Goal: Transaction & Acquisition: Purchase product/service

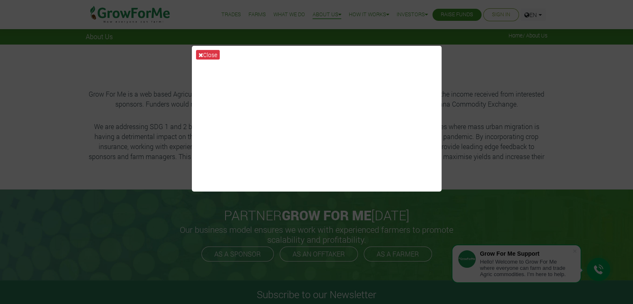
click at [495, 92] on div "Close" at bounding box center [316, 152] width 633 height 304
click at [202, 52] on icon at bounding box center [201, 55] width 5 height 6
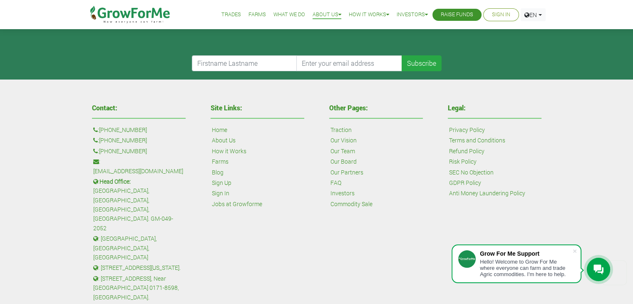
scroll to position [331, 0]
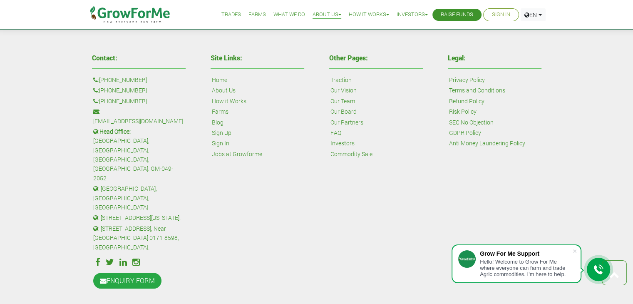
click at [140, 224] on p ": [STREET_ADDRESS], Near [GEOGRAPHIC_DATA] 0171-8598, [GEOGRAPHIC_DATA]." at bounding box center [138, 238] width 91 height 28
click at [169, 213] on p ": [STREET_ADDRESS][US_STATE]." at bounding box center [138, 217] width 91 height 9
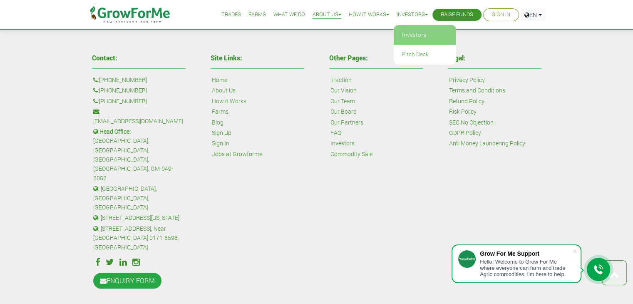
click at [417, 38] on link "Investors" at bounding box center [425, 34] width 62 height 19
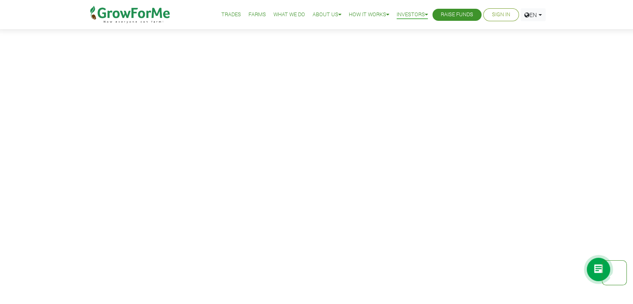
scroll to position [1333, 0]
click at [249, 15] on link "Farms" at bounding box center [257, 14] width 17 height 9
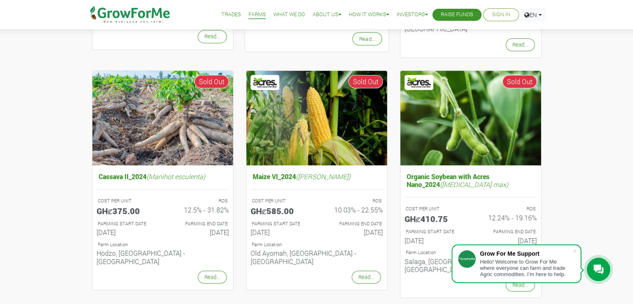
scroll to position [292, 0]
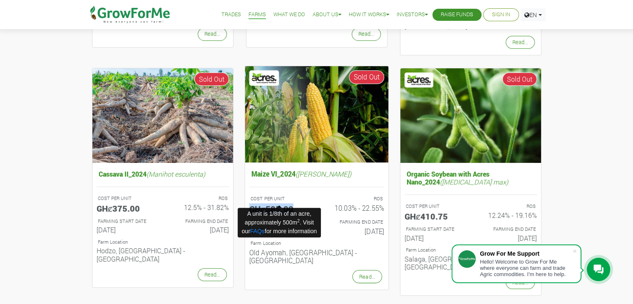
drag, startPoint x: 250, startPoint y: 198, endPoint x: 304, endPoint y: 202, distance: 53.9
click at [304, 204] on h5 "GHȼ585.00" at bounding box center [279, 209] width 61 height 10
click at [279, 204] on h5 "GHȼ585.00" at bounding box center [279, 209] width 61 height 10
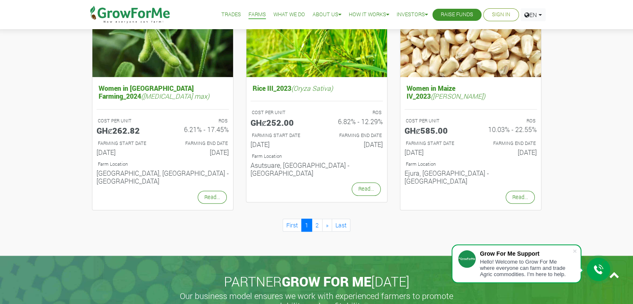
scroll to position [958, 0]
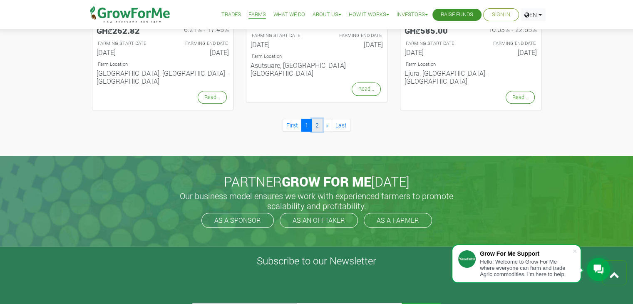
click at [318, 119] on link "2" at bounding box center [317, 125] width 11 height 13
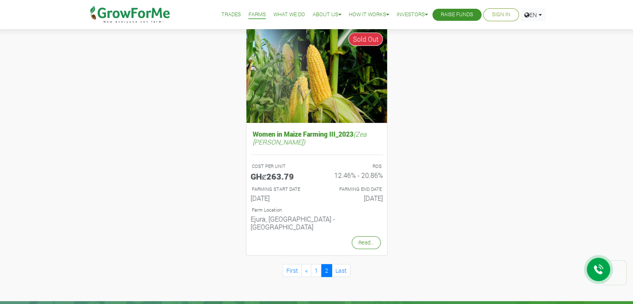
scroll to position [333, 0]
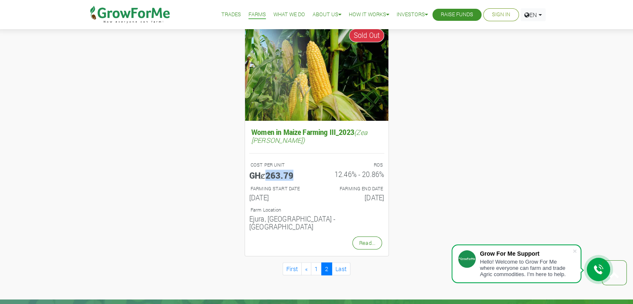
drag, startPoint x: 267, startPoint y: 169, endPoint x: 303, endPoint y: 164, distance: 36.5
click at [303, 170] on h5 "GHȼ263.79" at bounding box center [279, 175] width 61 height 10
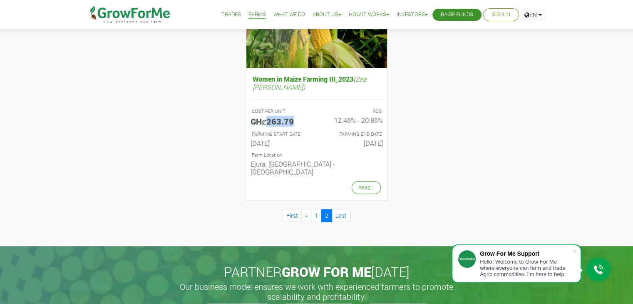
scroll to position [458, 0]
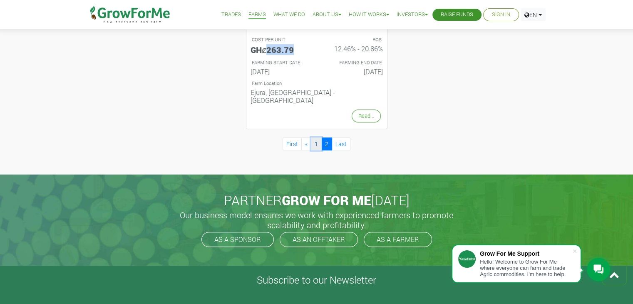
click at [318, 137] on link "1" at bounding box center [316, 143] width 11 height 13
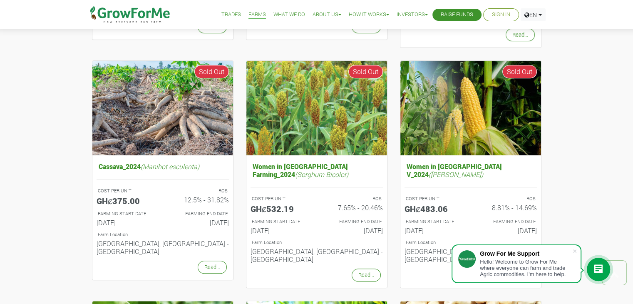
scroll to position [541, 0]
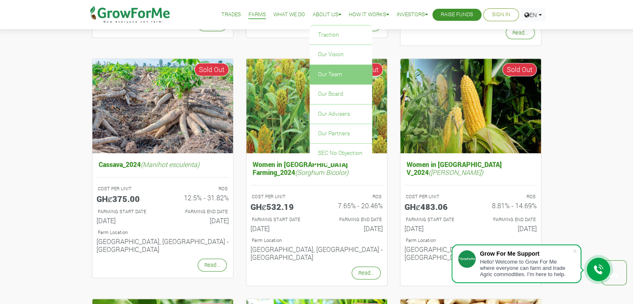
click at [351, 75] on link "Our Team" at bounding box center [341, 74] width 62 height 19
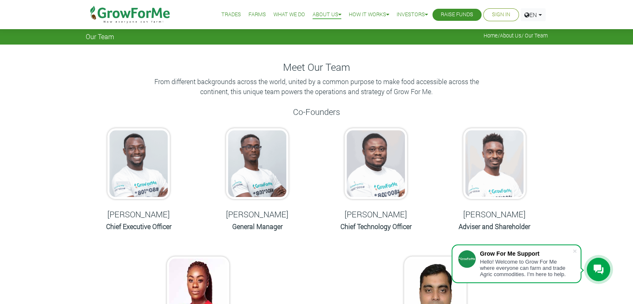
click at [132, 211] on h5 "Nana Prempeh" at bounding box center [139, 214] width 98 height 10
copy div "Nana Prempeh"
click at [262, 212] on h5 "Francis Monnie" at bounding box center [258, 214] width 98 height 10
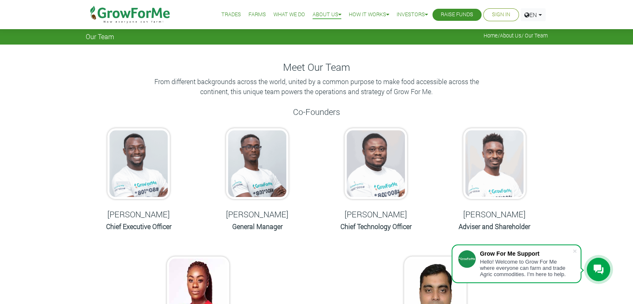
click at [262, 212] on h5 "Francis Monnie" at bounding box center [258, 214] width 98 height 10
copy div "Francis Monnie"
click at [378, 213] on h5 "Godfred Owusu" at bounding box center [376, 214] width 98 height 10
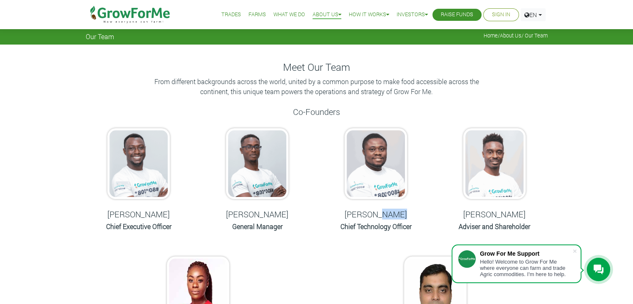
click at [378, 213] on h5 "Godfred Owusu" at bounding box center [376, 214] width 98 height 10
copy div "Godfred Owusu"
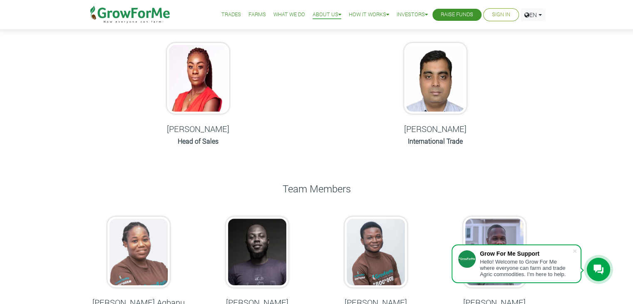
scroll to position [375, 0]
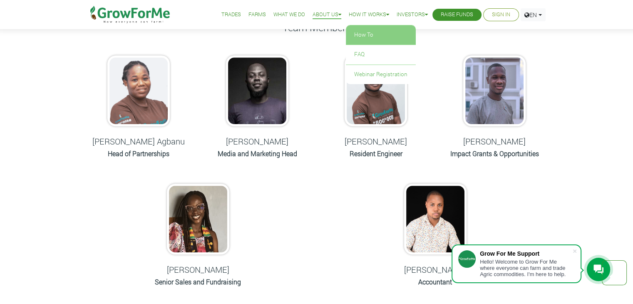
click at [356, 29] on link "How To" at bounding box center [381, 34] width 70 height 19
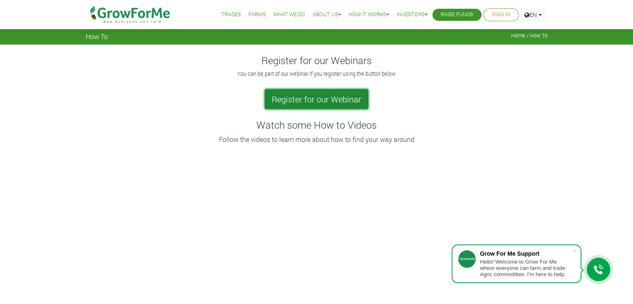
click at [281, 105] on link "Register for our Webinar" at bounding box center [317, 99] width 104 height 20
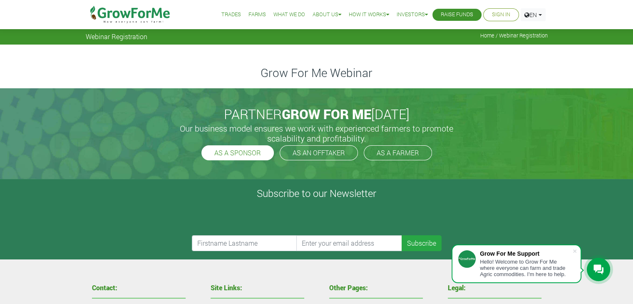
click at [230, 150] on link "AS A SPONSOR" at bounding box center [238, 152] width 72 height 15
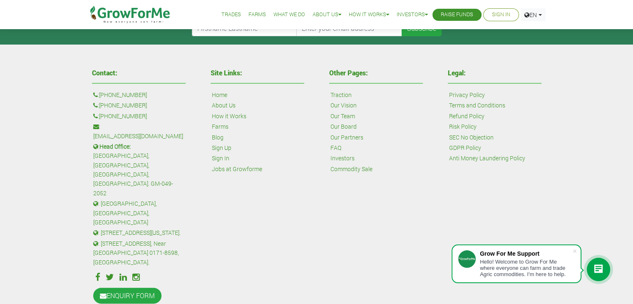
scroll to position [147, 0]
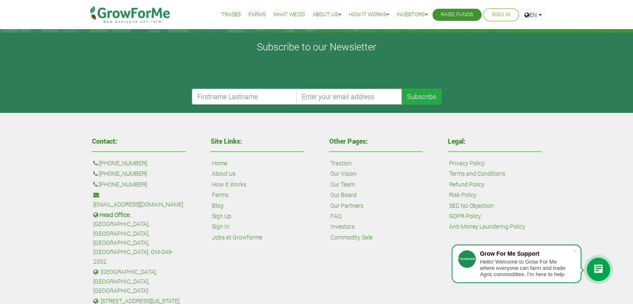
click at [249, 16] on link "Farms" at bounding box center [257, 14] width 17 height 9
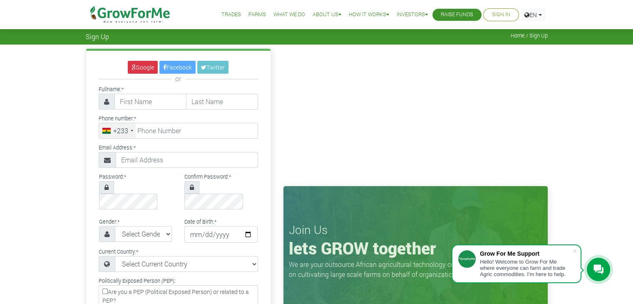
click at [465, 15] on link "Raise Funds" at bounding box center [457, 14] width 32 height 9
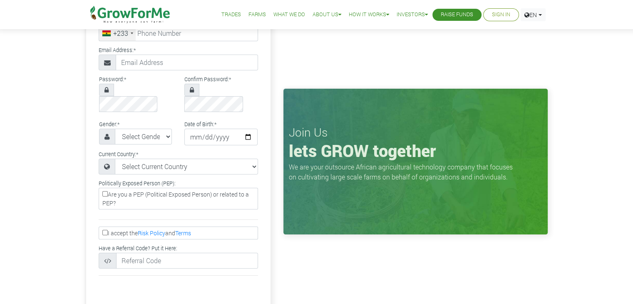
scroll to position [125, 0]
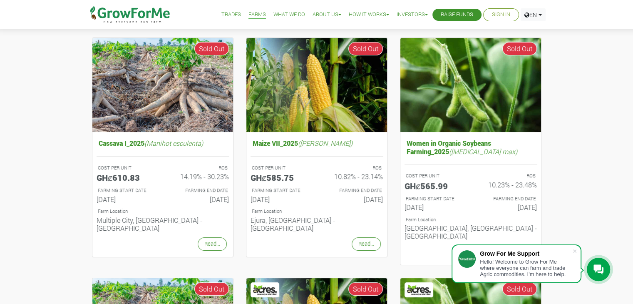
scroll to position [83, 0]
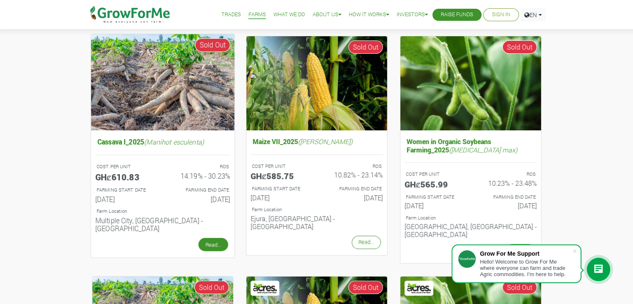
click at [217, 238] on link "Read..." at bounding box center [213, 244] width 30 height 13
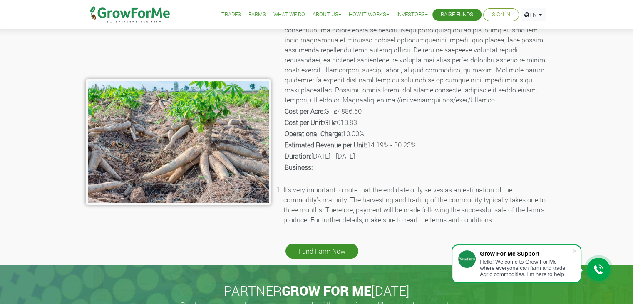
scroll to position [125, 0]
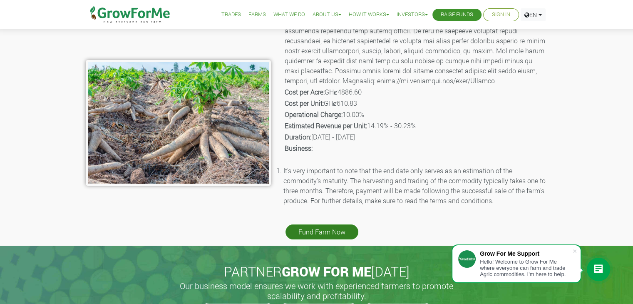
click at [333, 231] on link "Fund Farm Now" at bounding box center [322, 231] width 73 height 15
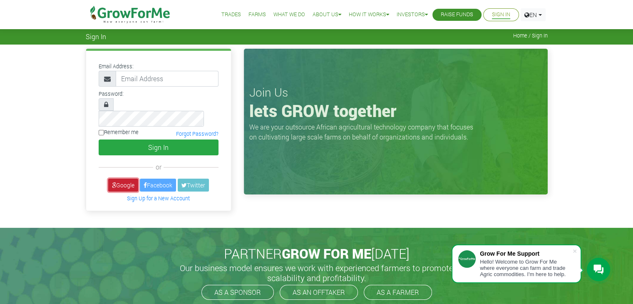
click at [112, 182] on icon at bounding box center [114, 185] width 4 height 6
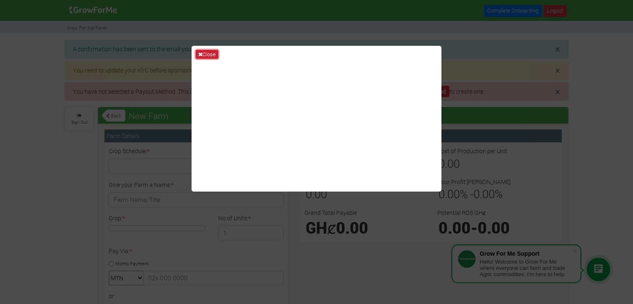
click at [206, 52] on button "Close" at bounding box center [207, 54] width 22 height 9
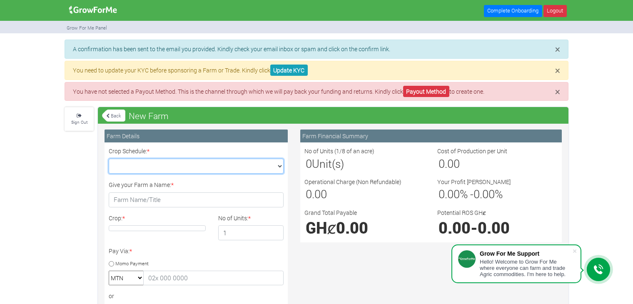
click at [167, 166] on select "Crop Schedule: *" at bounding box center [196, 166] width 175 height 15
click at [68, 199] on div "× A confirmation has been sent to the email you provided. Kindly check your ema…" at bounding box center [316, 273] width 516 height 467
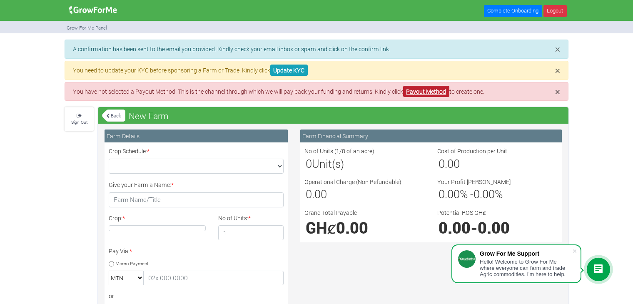
click at [418, 94] on link "Payout Method" at bounding box center [426, 91] width 46 height 11
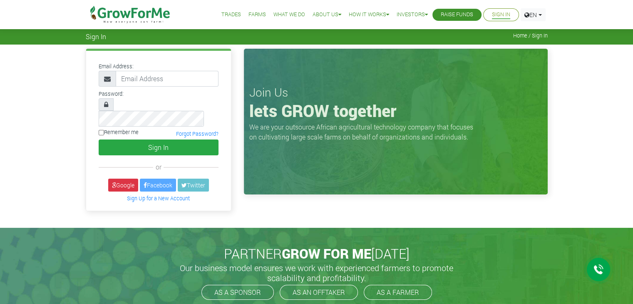
click at [128, 193] on p "Sign Up for a New Account" at bounding box center [158, 198] width 117 height 10
click at [128, 179] on link "Google" at bounding box center [123, 185] width 30 height 13
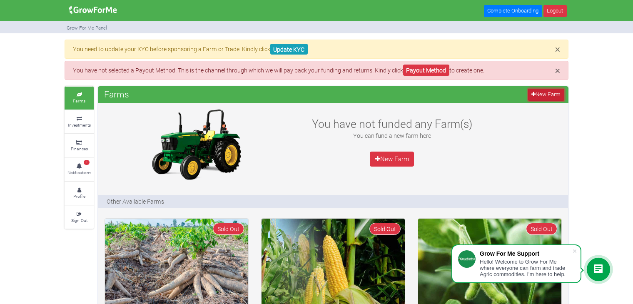
drag, startPoint x: 549, startPoint y: 97, endPoint x: 530, endPoint y: 105, distance: 21.1
click at [549, 97] on link "New Farm" at bounding box center [546, 95] width 36 height 12
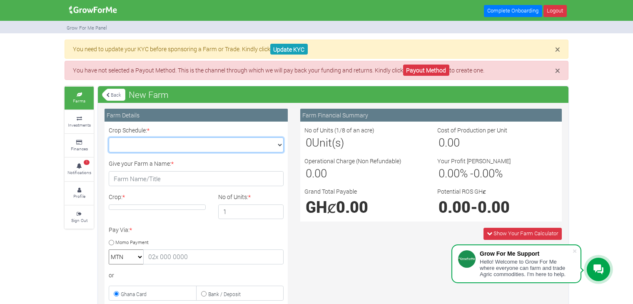
click at [252, 149] on select "Crop Schedule: *" at bounding box center [196, 144] width 175 height 15
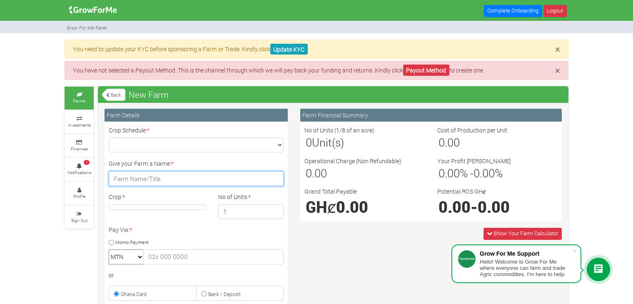
click at [207, 172] on input "Give your Farm a Name: *" at bounding box center [196, 178] width 175 height 15
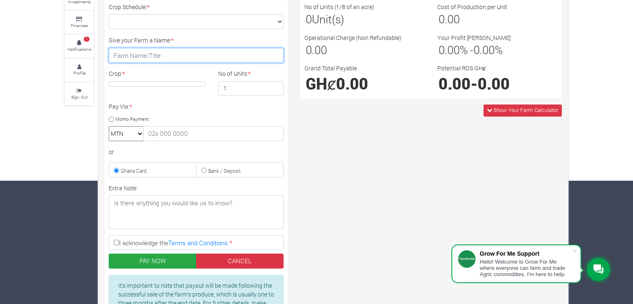
scroll to position [125, 0]
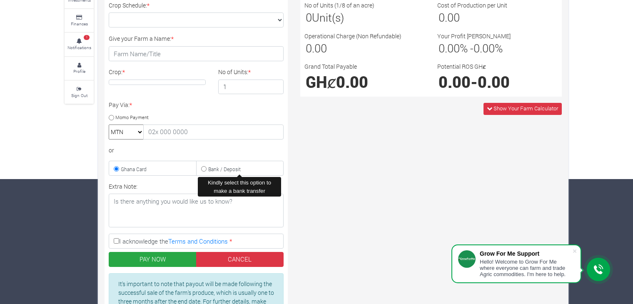
click at [207, 172] on label "Bank / Deposit" at bounding box center [240, 168] width 88 height 15
click at [207, 172] on input "Bank / Deposit" at bounding box center [203, 168] width 5 height 5
radio input "true"
click at [149, 164] on label "Ghana Card" at bounding box center [153, 168] width 88 height 15
click at [119, 166] on input "Ghana Card" at bounding box center [116, 168] width 5 height 5
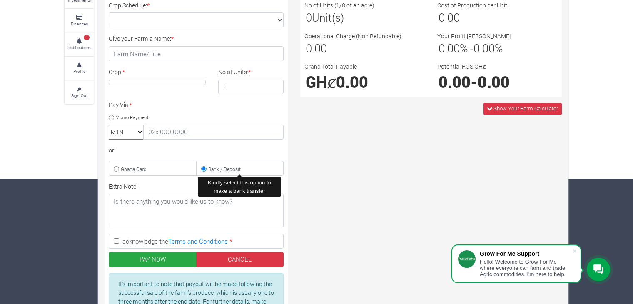
radio input "true"
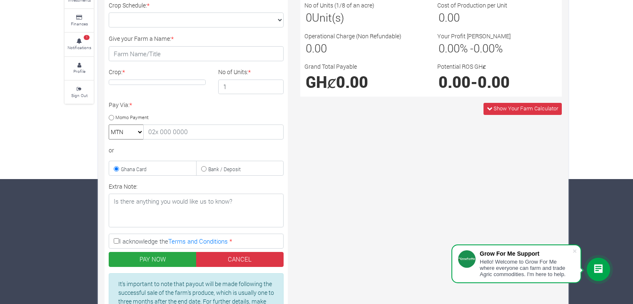
click at [130, 115] on small "Momo Payment" at bounding box center [131, 117] width 33 height 6
click at [114, 115] on input "Momo Payment" at bounding box center [111, 117] width 5 height 5
radio input "true"
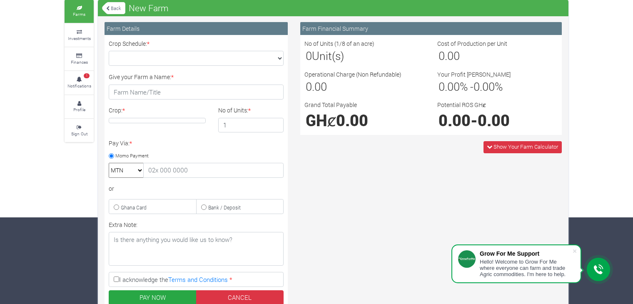
scroll to position [42, 0]
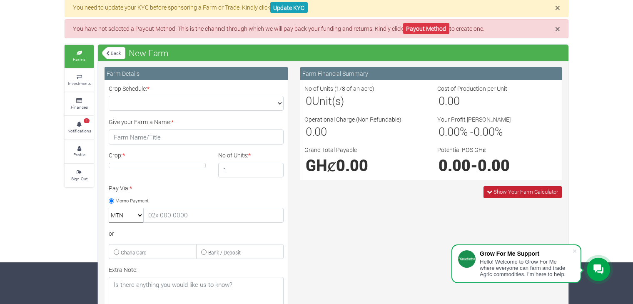
click at [528, 190] on span "Show Your Farm Calculator" at bounding box center [526, 191] width 65 height 7
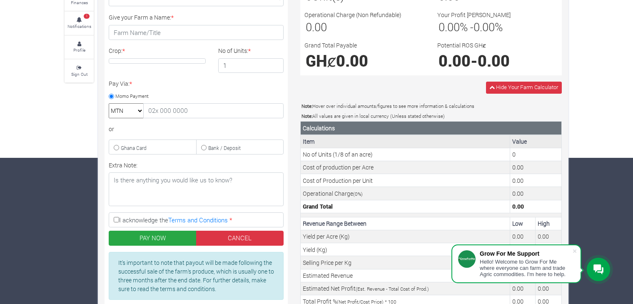
scroll to position [208, 0]
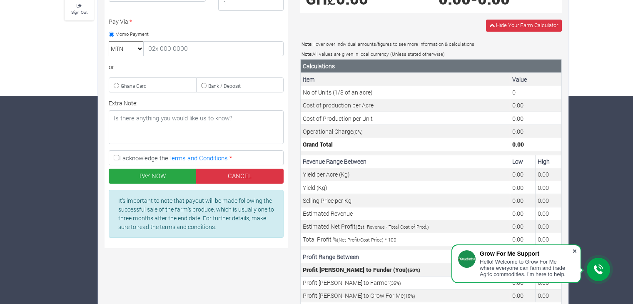
click at [576, 249] on span at bounding box center [575, 251] width 8 height 8
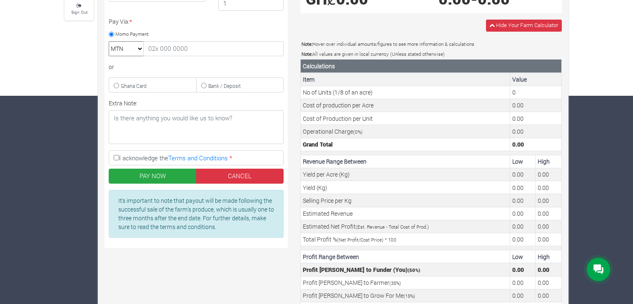
scroll to position [0, 0]
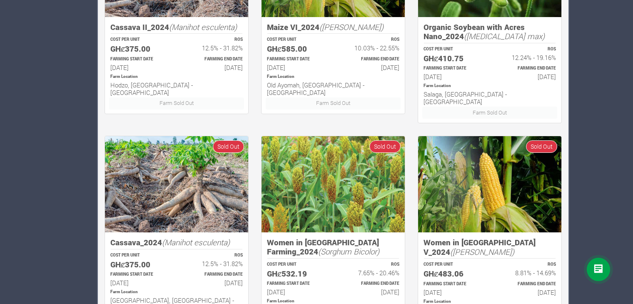
scroll to position [563, 0]
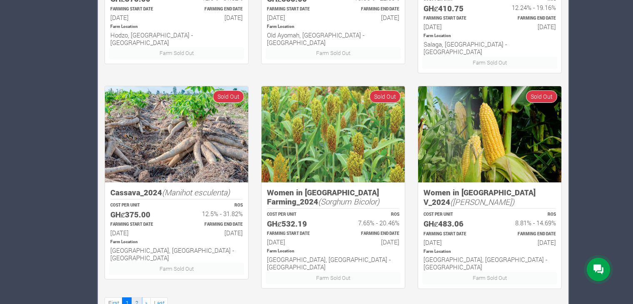
click at [134, 297] on link "2" at bounding box center [137, 303] width 10 height 12
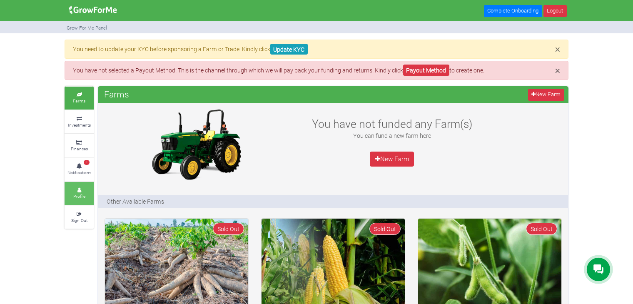
click at [83, 189] on icon at bounding box center [79, 190] width 25 height 4
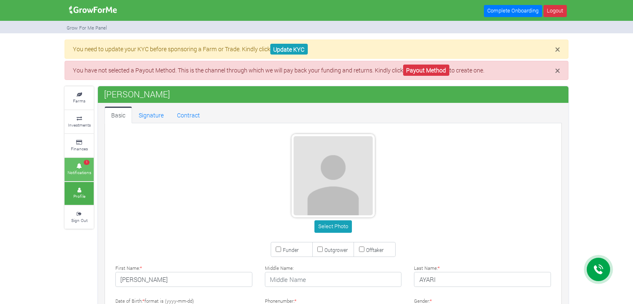
drag, startPoint x: 0, startPoint y: 0, endPoint x: 85, endPoint y: 177, distance: 196.0
click at [85, 177] on link "1 Notifications" at bounding box center [79, 169] width 29 height 23
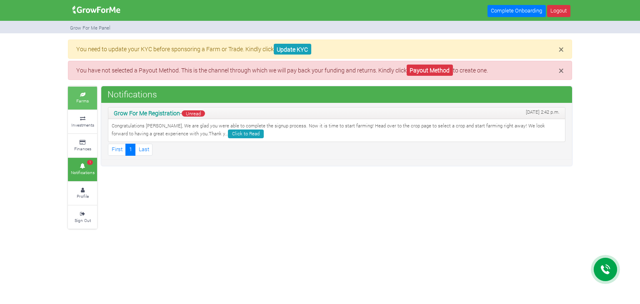
click at [82, 91] on link "Farms" at bounding box center [82, 98] width 29 height 23
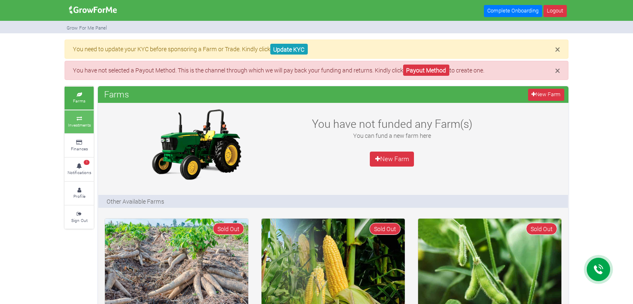
click at [77, 125] on small "Investments" at bounding box center [79, 125] width 23 height 6
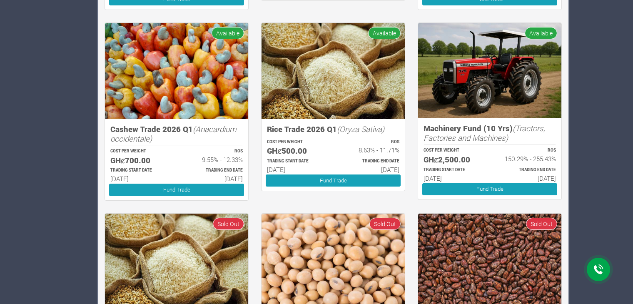
scroll to position [303, 0]
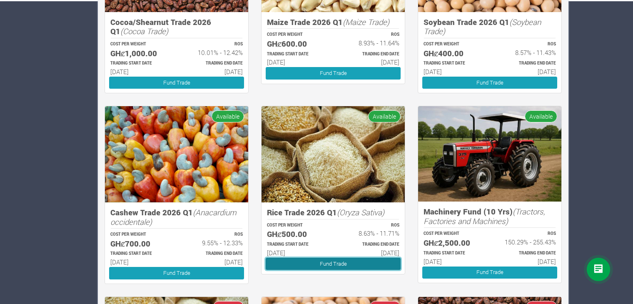
click at [336, 259] on link "Fund Trade" at bounding box center [333, 264] width 135 height 12
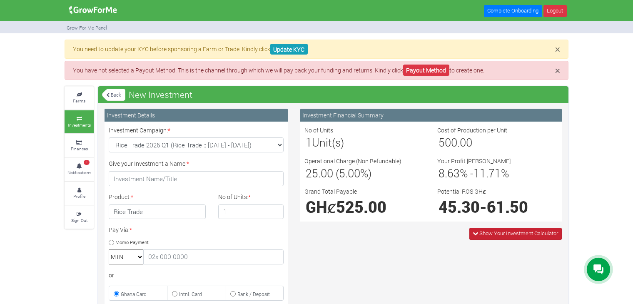
click at [531, 234] on span "Show Your Investment Calculator" at bounding box center [518, 232] width 79 height 7
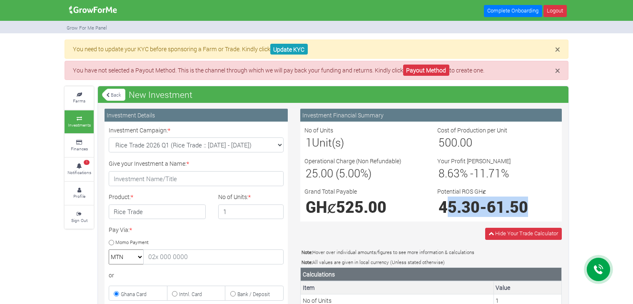
drag, startPoint x: 443, startPoint y: 206, endPoint x: 555, endPoint y: 206, distance: 112.0
click at [559, 205] on div "Potential ROS GHȼ 45.30 - 61.50" at bounding box center [497, 202] width 133 height 30
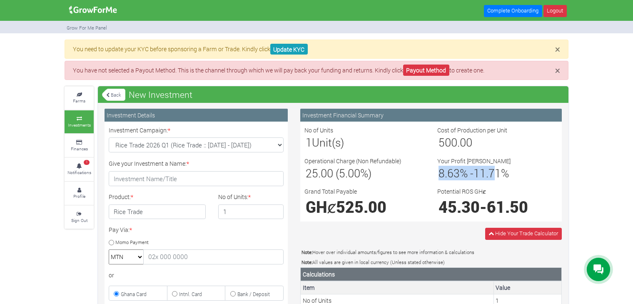
drag, startPoint x: 435, startPoint y: 169, endPoint x: 498, endPoint y: 170, distance: 63.3
click at [498, 170] on div "Your Profit Margin 8.63 % - 11.71 %" at bounding box center [497, 169] width 133 height 25
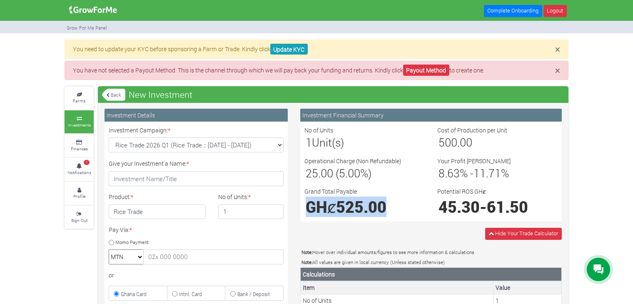
drag, startPoint x: 307, startPoint y: 207, endPoint x: 402, endPoint y: 209, distance: 94.2
click at [402, 209] on h1 "GHȼ 525.00" at bounding box center [365, 206] width 118 height 19
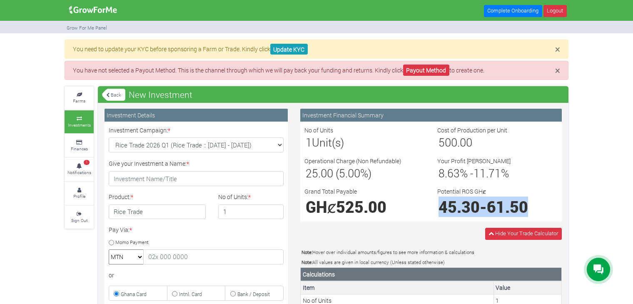
drag, startPoint x: 441, startPoint y: 207, endPoint x: 544, endPoint y: 204, distance: 102.5
click at [544, 204] on h1 "45.30 - 61.50" at bounding box center [498, 206] width 118 height 19
click at [467, 192] on label "Potential ROS GHȼ" at bounding box center [461, 191] width 49 height 9
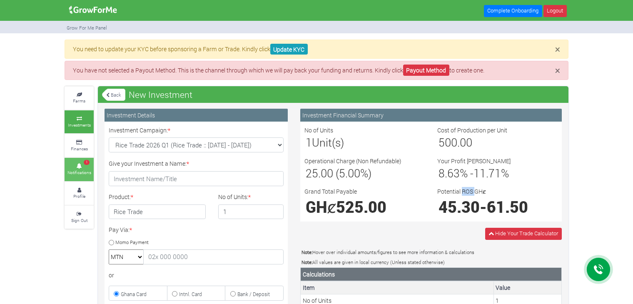
click at [71, 164] on icon at bounding box center [79, 166] width 25 height 4
click at [80, 94] on icon at bounding box center [79, 95] width 25 height 4
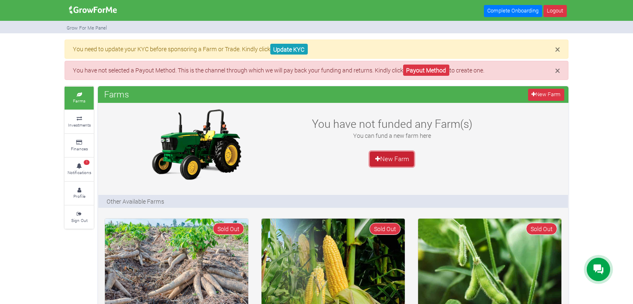
click at [397, 159] on link "New Farm" at bounding box center [392, 159] width 44 height 15
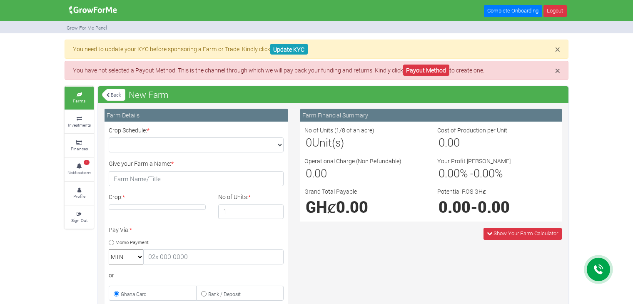
click at [85, 109] on link "Farms" at bounding box center [79, 98] width 29 height 23
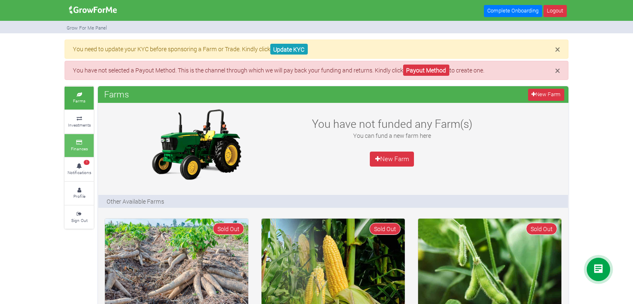
click at [90, 143] on icon at bounding box center [79, 142] width 25 height 4
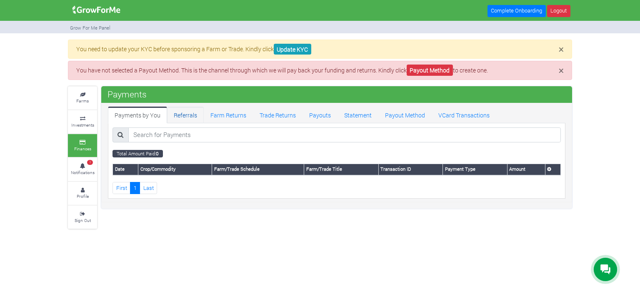
click at [183, 117] on link "Referrals" at bounding box center [185, 115] width 37 height 17
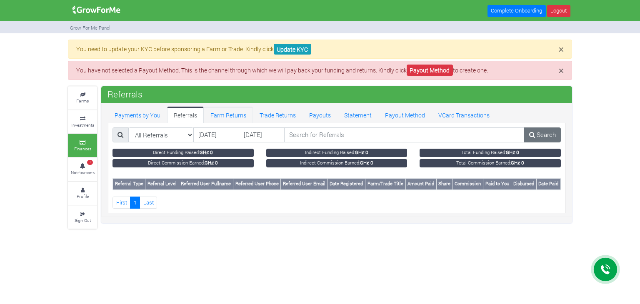
click at [227, 113] on link "Farm Returns" at bounding box center [228, 115] width 49 height 17
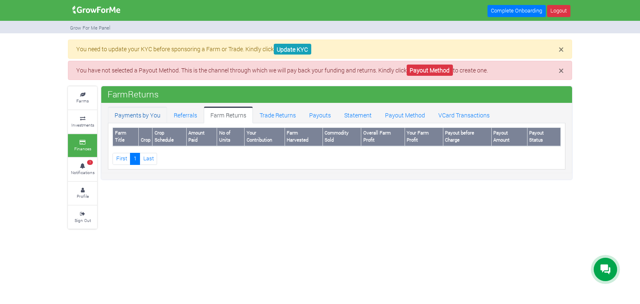
click at [153, 115] on link "Payments by You" at bounding box center [137, 115] width 59 height 17
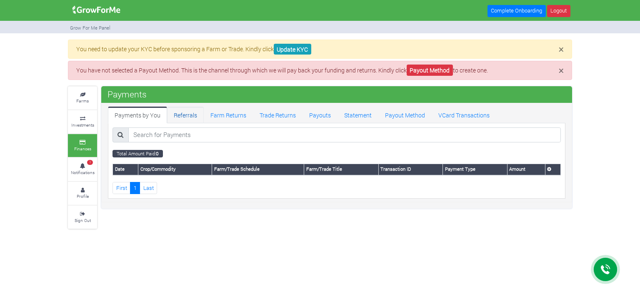
click at [176, 115] on link "Referrals" at bounding box center [185, 115] width 37 height 17
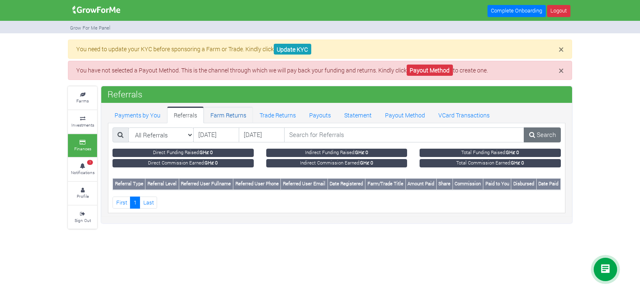
click at [215, 122] on link "Farm Returns" at bounding box center [228, 115] width 49 height 17
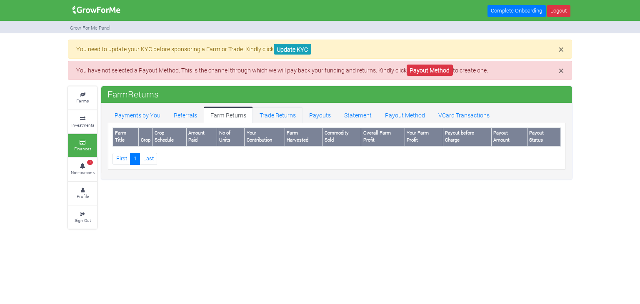
click at [282, 111] on link "Trade Returns" at bounding box center [278, 115] width 50 height 17
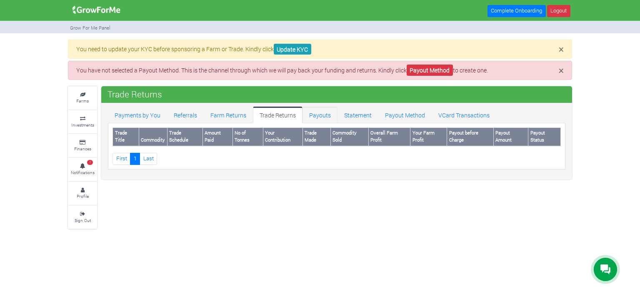
click at [317, 114] on link "Payouts" at bounding box center [319, 115] width 35 height 17
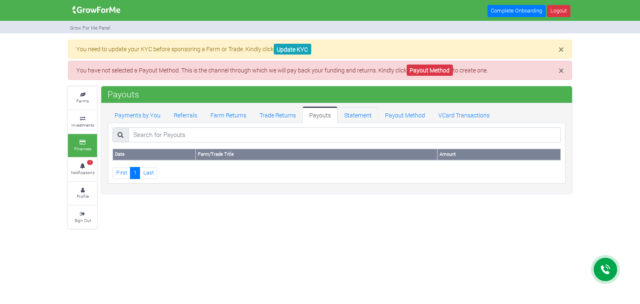
click at [355, 117] on link "Statement" at bounding box center [357, 115] width 41 height 17
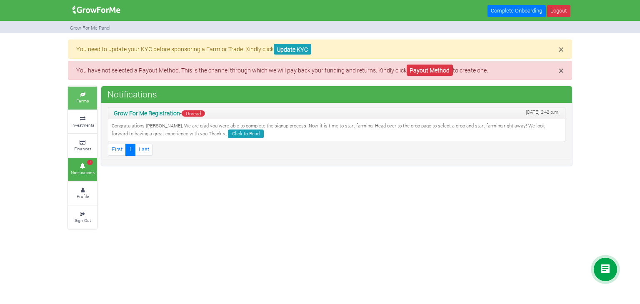
click at [88, 100] on link "Farms" at bounding box center [82, 98] width 29 height 23
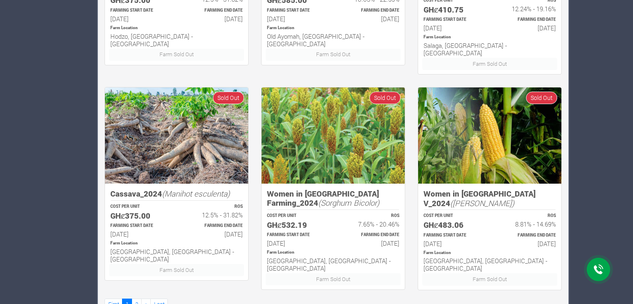
scroll to position [563, 0]
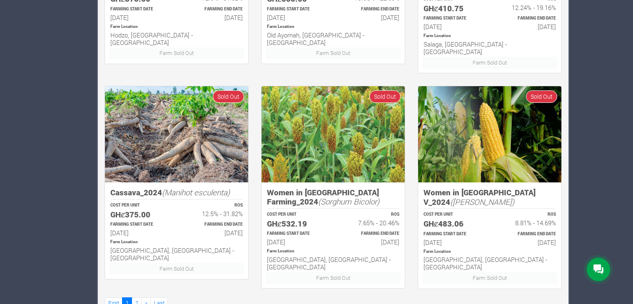
click at [314, 188] on h5 "Women in Sorghum Farming_2024 (Sorghum Bicolor)" at bounding box center [333, 197] width 132 height 19
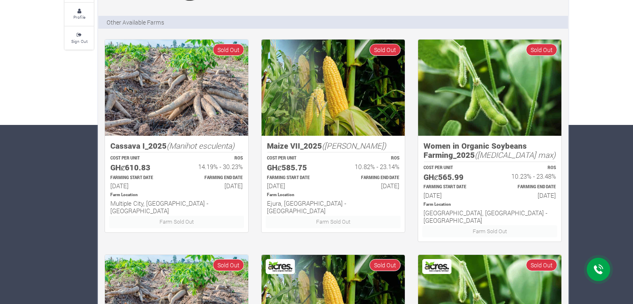
scroll to position [0, 0]
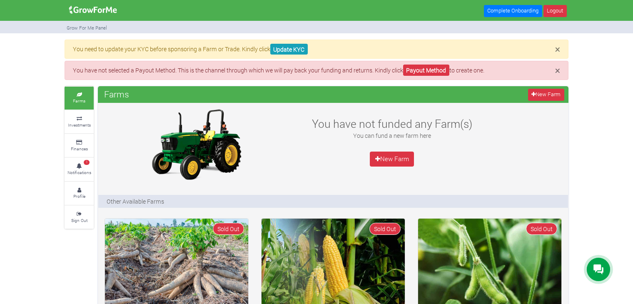
click at [86, 13] on img at bounding box center [93, 10] width 54 height 17
click at [94, 15] on img at bounding box center [93, 10] width 54 height 17
click at [556, 47] on span "×" at bounding box center [557, 49] width 5 height 12
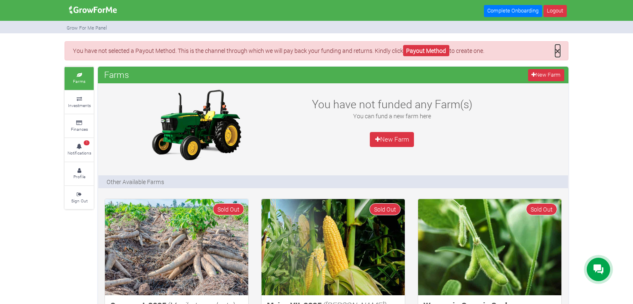
click at [557, 53] on span "×" at bounding box center [557, 51] width 5 height 12
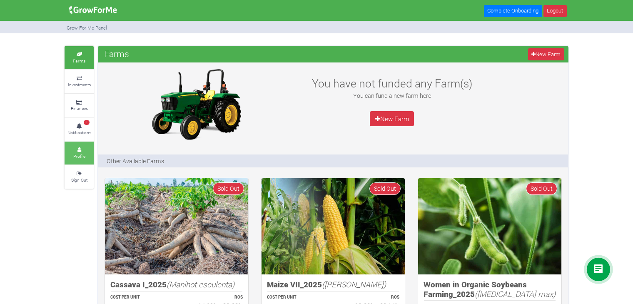
click at [72, 153] on link "Profile" at bounding box center [79, 153] width 29 height 23
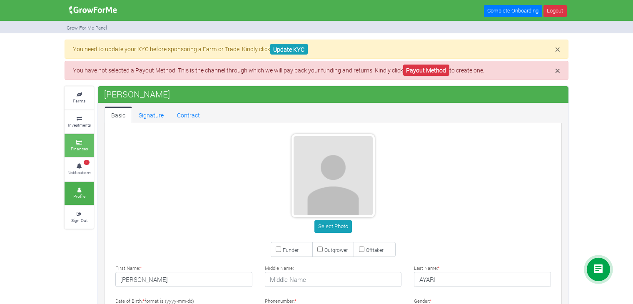
click at [81, 146] on small "Finances" at bounding box center [79, 149] width 17 height 6
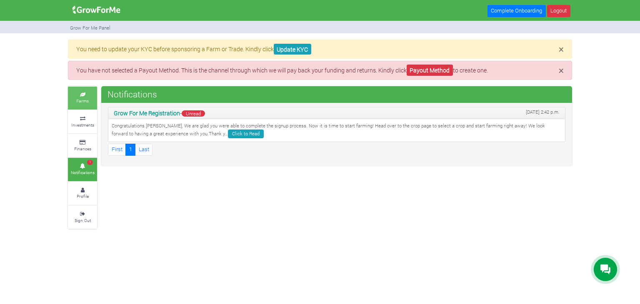
click at [90, 99] on link "Farms" at bounding box center [82, 98] width 29 height 23
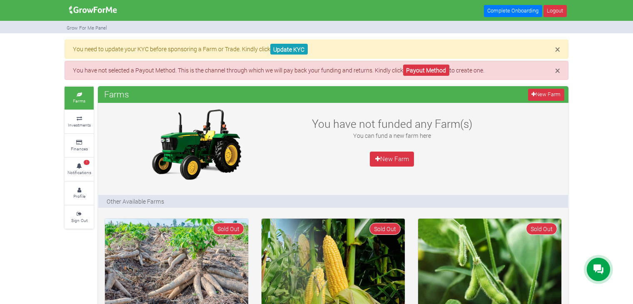
click at [85, 4] on img at bounding box center [93, 10] width 54 height 17
click at [86, 198] on link "Profile" at bounding box center [79, 193] width 29 height 23
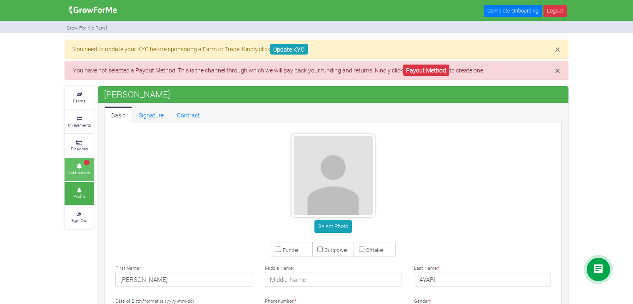
click at [85, 170] on small "Notifications" at bounding box center [79, 173] width 24 height 6
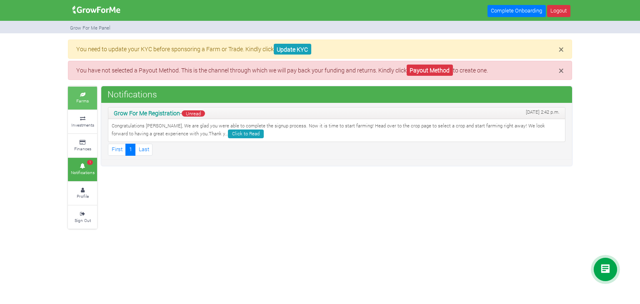
click at [80, 105] on link "Farms" at bounding box center [82, 98] width 29 height 23
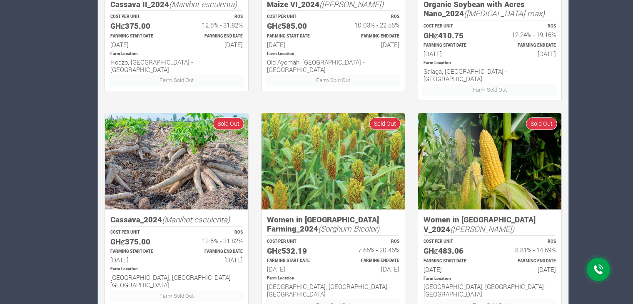
scroll to position [563, 0]
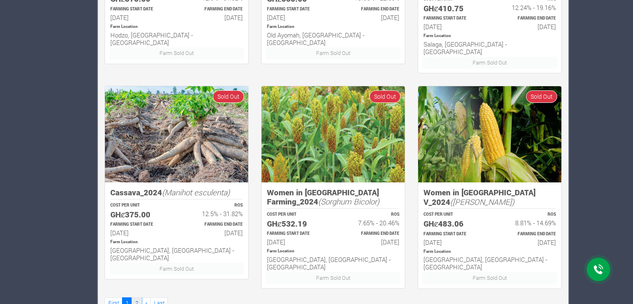
click at [140, 297] on link "2" at bounding box center [137, 303] width 10 height 12
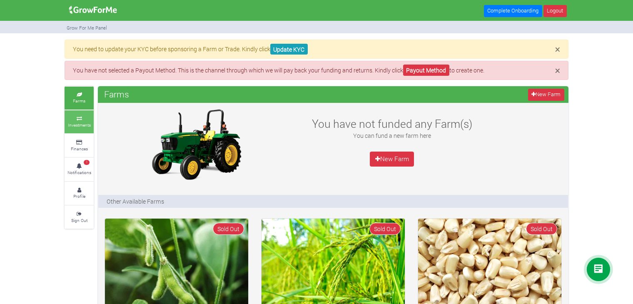
click at [68, 125] on small "Investments" at bounding box center [79, 125] width 23 height 6
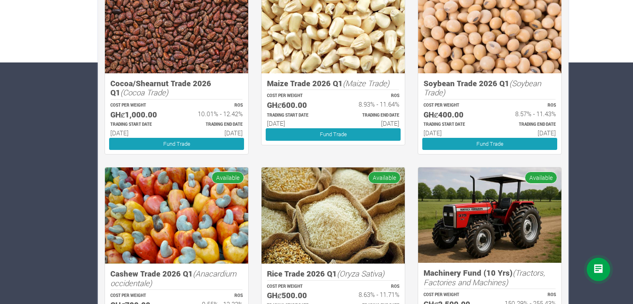
scroll to position [292, 0]
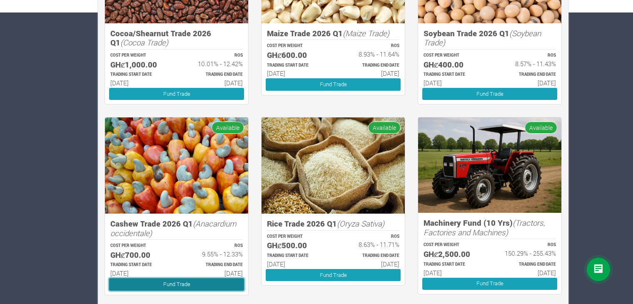
click at [172, 283] on link "Fund Trade" at bounding box center [176, 284] width 135 height 12
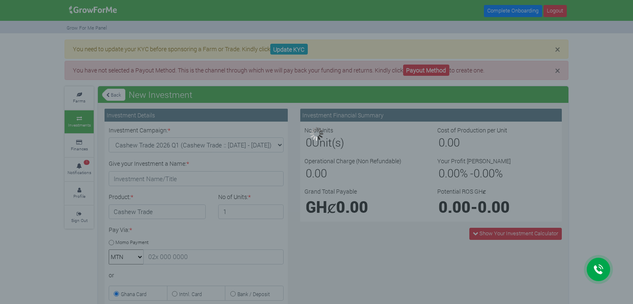
type input "1"
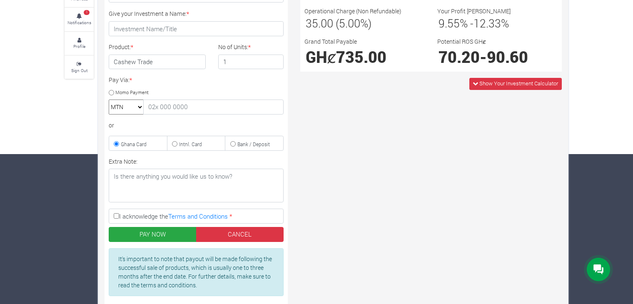
scroll to position [167, 0]
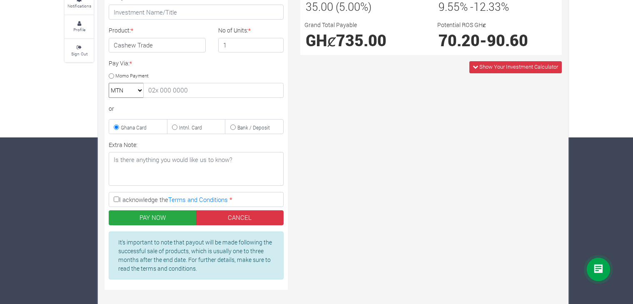
click at [598, 268] on icon at bounding box center [599, 269] width 10 height 10
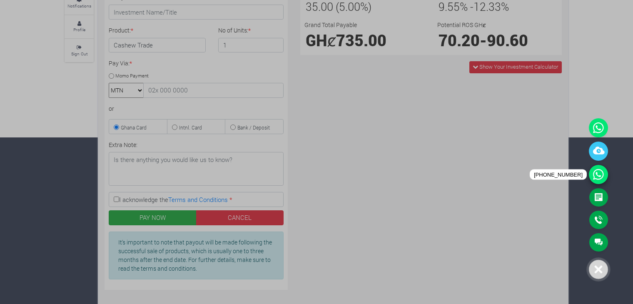
click at [596, 170] on icon at bounding box center [598, 174] width 19 height 19
click at [595, 122] on icon at bounding box center [598, 127] width 19 height 19
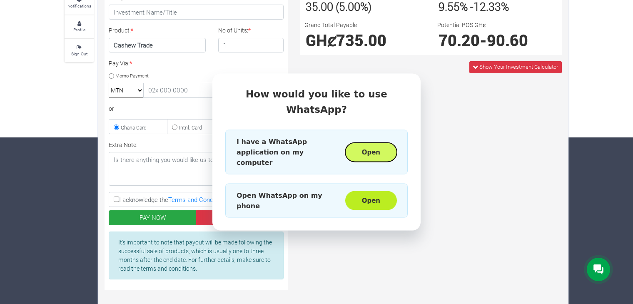
click at [390, 142] on button "Open" at bounding box center [371, 151] width 52 height 19
click at [451, 136] on div "How would you like to use WhatsApp? I have a WhatsApp application on my compute…" at bounding box center [316, 152] width 633 height 304
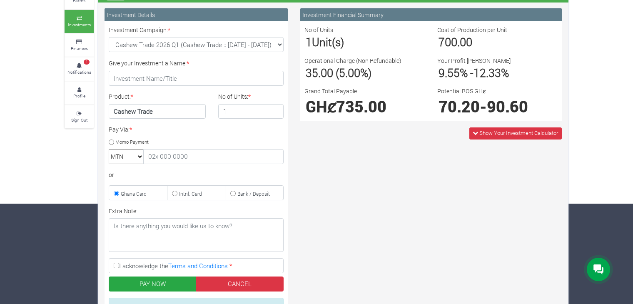
scroll to position [42, 0]
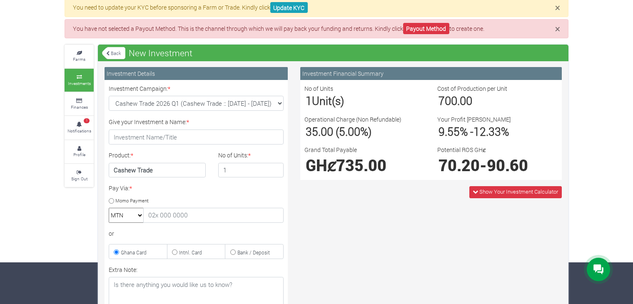
click at [354, 166] on span "735.00" at bounding box center [361, 165] width 50 height 20
click at [353, 165] on span "735.00" at bounding box center [361, 165] width 50 height 20
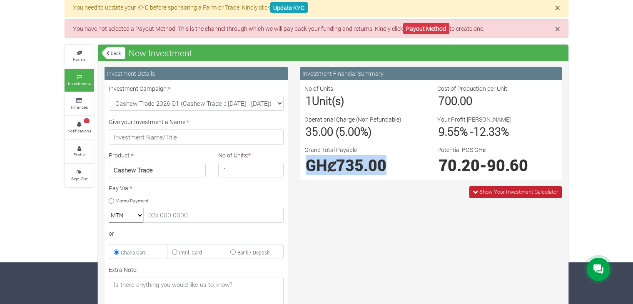
click at [480, 190] on span "Show Your Investment Calculator" at bounding box center [518, 191] width 79 height 7
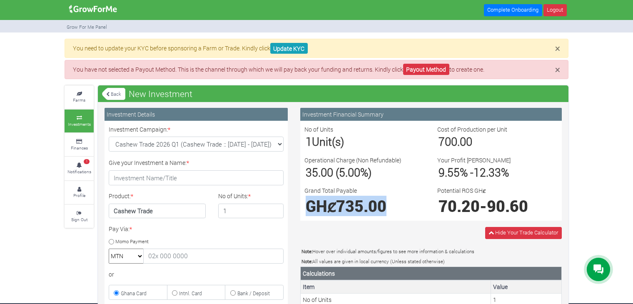
scroll to position [0, 0]
